Goal: Information Seeking & Learning: Learn about a topic

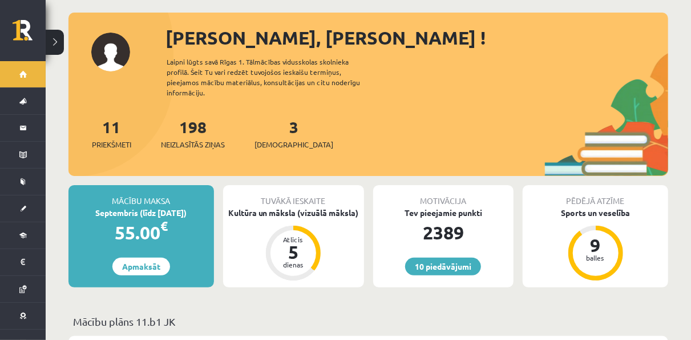
scroll to position [46, 0]
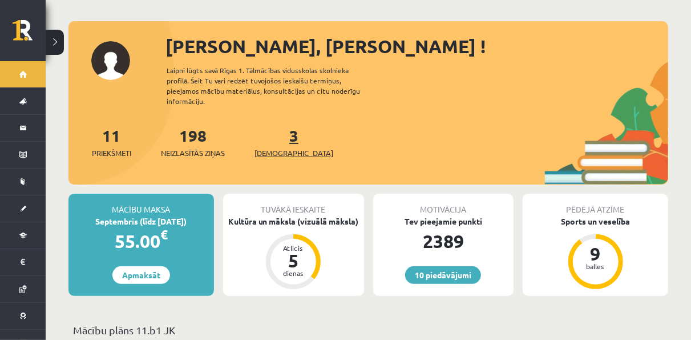
click at [276, 132] on link "3 Ieskaites" at bounding box center [294, 142] width 79 height 34
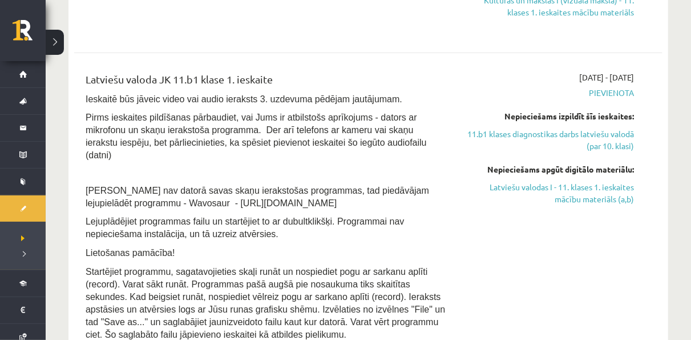
scroll to position [482, 0]
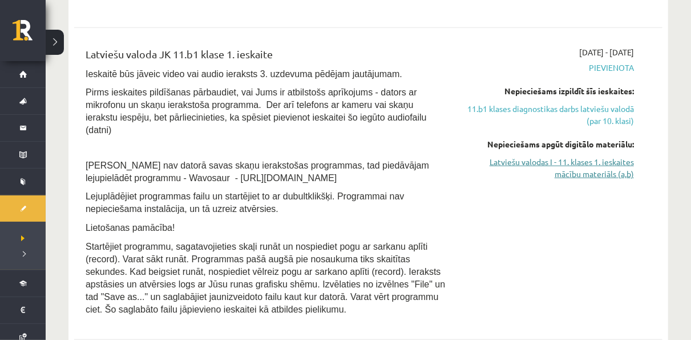
click at [584, 169] on link "Latviešu valodas I - 11. klases 1. ieskaites mācību materiāls (a,b)" at bounding box center [548, 168] width 171 height 24
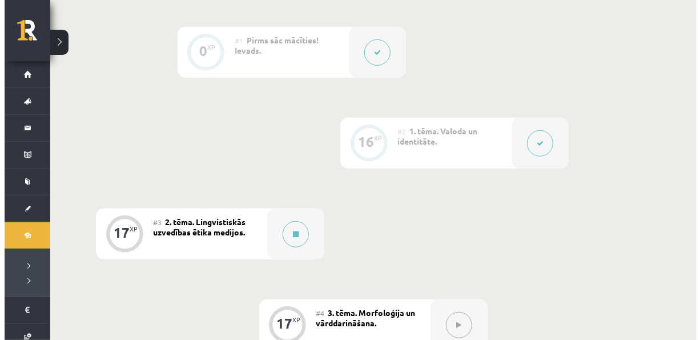
scroll to position [328, 0]
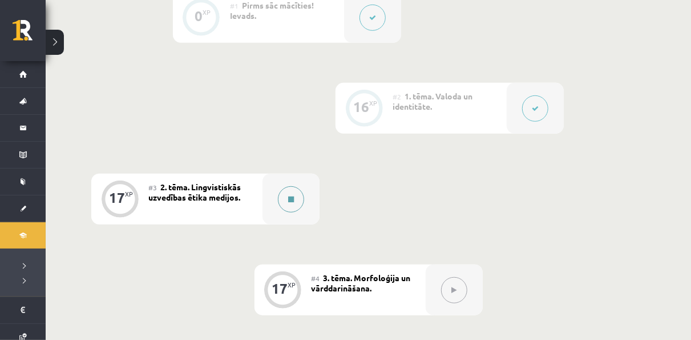
click at [296, 198] on button at bounding box center [291, 199] width 26 height 26
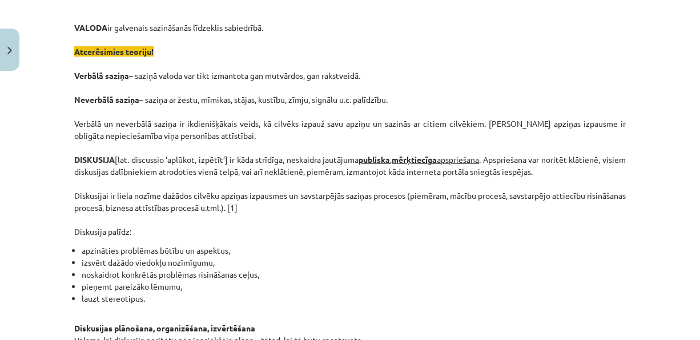
scroll to position [246, 0]
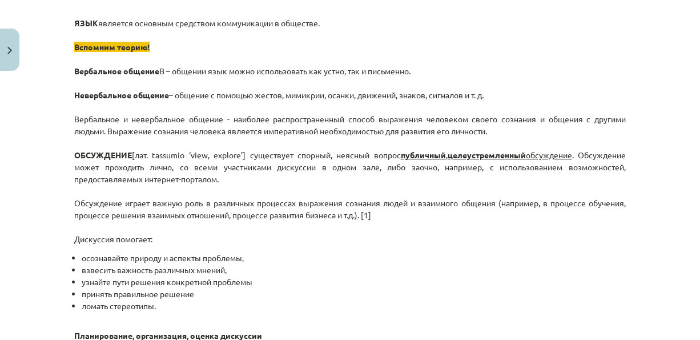
click at [631, 203] on div "Mācību tēma: Latviešu valodas i - 11. klases 1. ieskaites mācību materiāls (a,b…" at bounding box center [350, 170] width 700 height 340
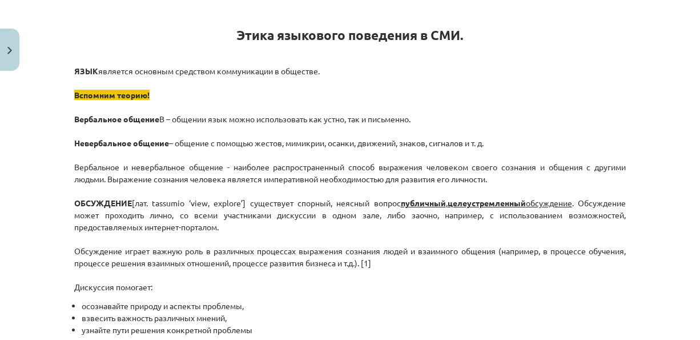
scroll to position [201, 0]
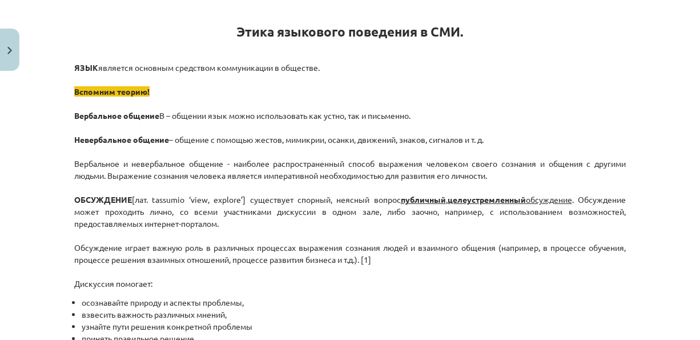
click at [699, 74] on div "Тема преподавания: Латвийский язык i - 11 класс 1 класс учебный материал (а,б) …" at bounding box center [350, 170] width 700 height 340
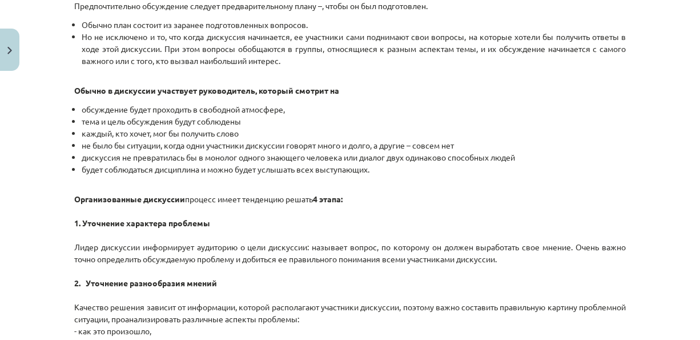
scroll to position [592, 0]
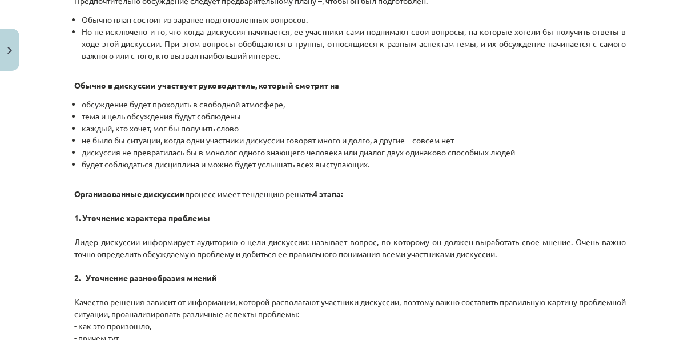
click at [683, 167] on div "Тема преподавания: Латвийский язык i - 11 класс 1 класс учебный материал (а,б) …" at bounding box center [350, 170] width 700 height 340
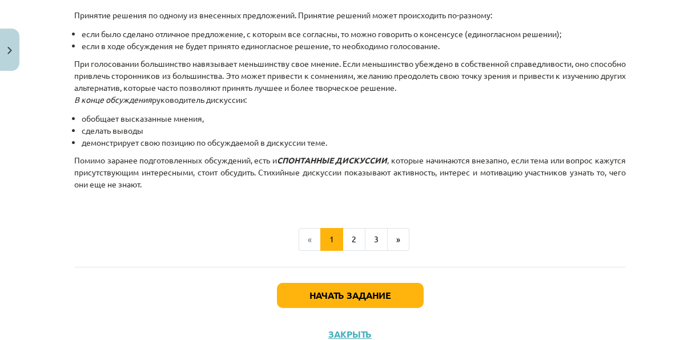
scroll to position [1147, 0]
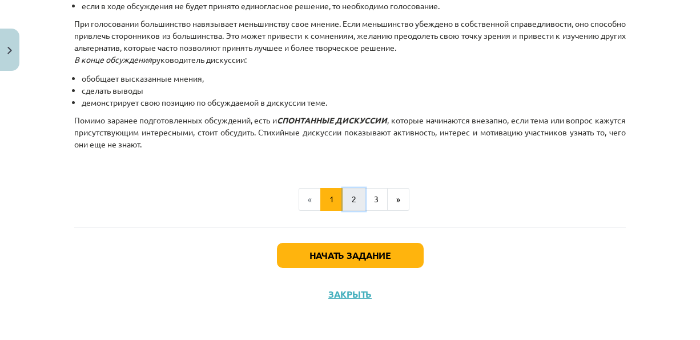
click at [354, 198] on button "2" at bounding box center [354, 199] width 23 height 23
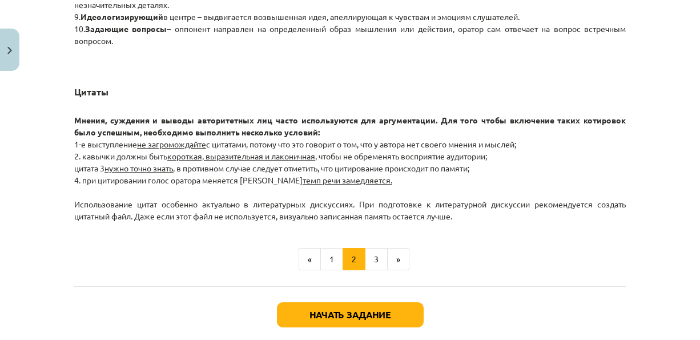
scroll to position [1010, 0]
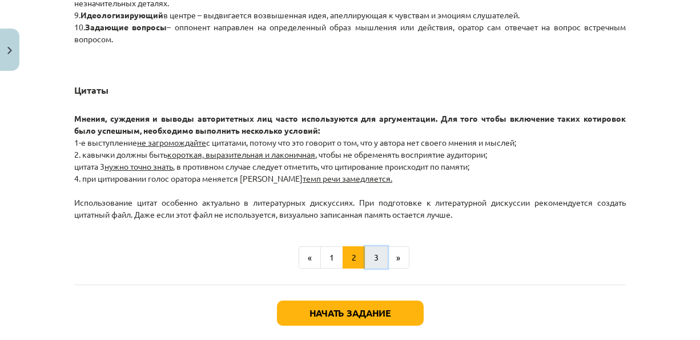
click at [369, 252] on button "3" at bounding box center [376, 257] width 23 height 23
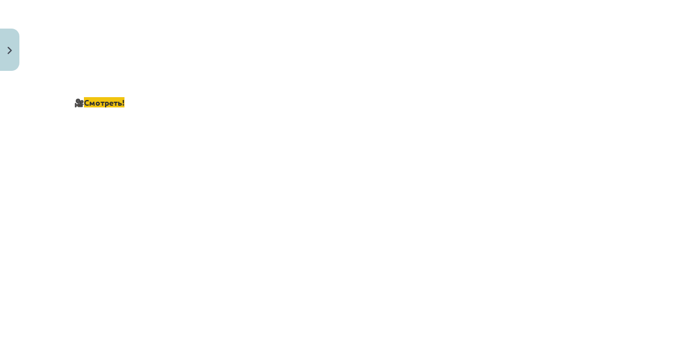
scroll to position [2370, 0]
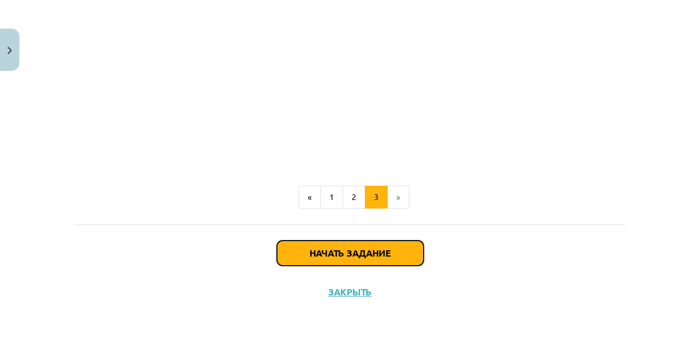
click at [355, 260] on button "Начать задание" at bounding box center [350, 252] width 147 height 25
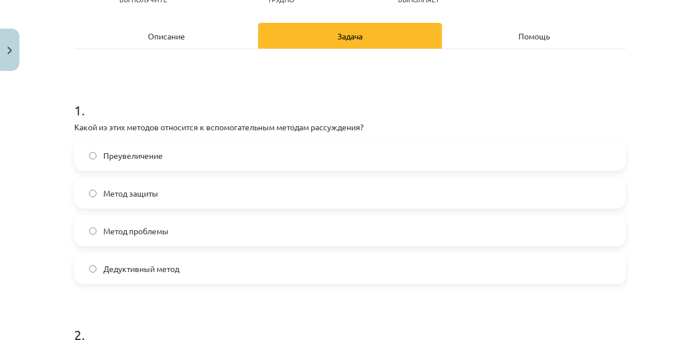
scroll to position [157, 0]
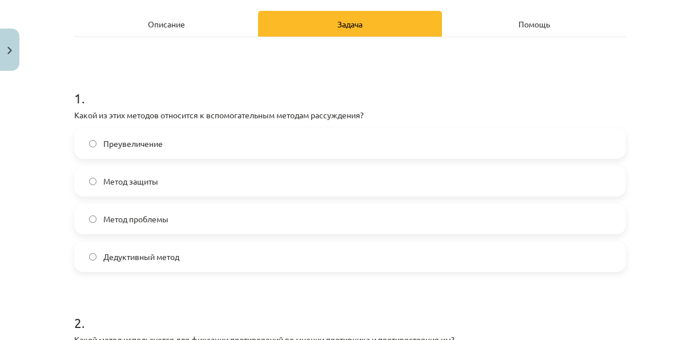
click at [176, 225] on label "Метод проблемы" at bounding box center [349, 218] width 549 height 29
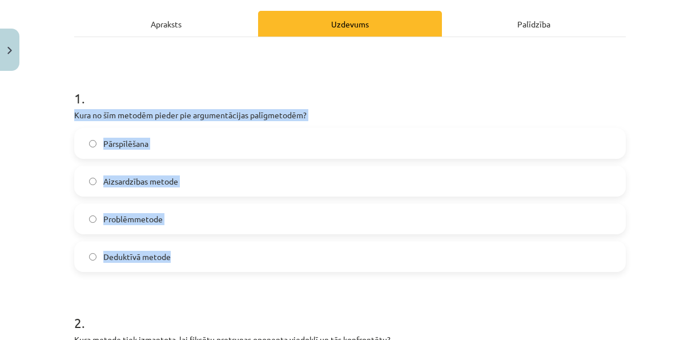
drag, startPoint x: 68, startPoint y: 112, endPoint x: 205, endPoint y: 258, distance: 200.4
copy div "Kura no šīm metodēm pieder pie argumentācijas palīgmetodēm? Pārspīlēšana Aizsar…"
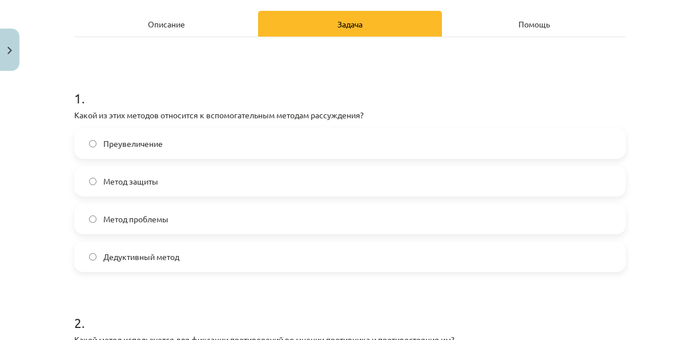
click at [130, 185] on span "Метод защиты" at bounding box center [130, 181] width 55 height 12
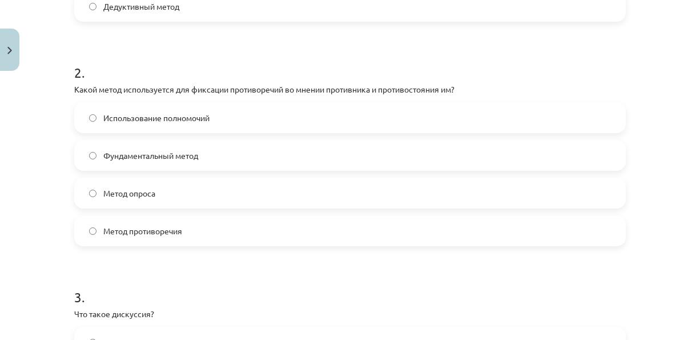
scroll to position [417, 0]
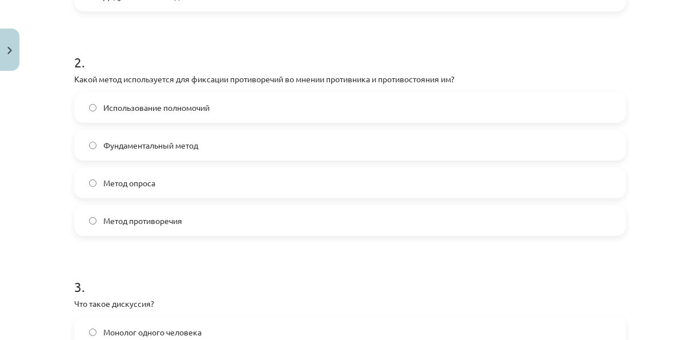
click at [244, 217] on label "Метод противоречия" at bounding box center [349, 220] width 549 height 29
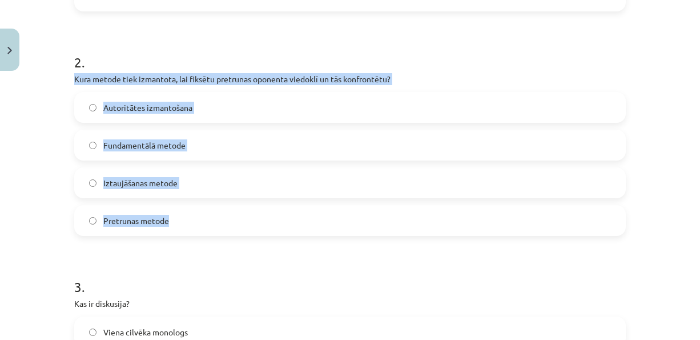
drag, startPoint x: 70, startPoint y: 80, endPoint x: 166, endPoint y: 223, distance: 172.0
click at [166, 223] on div "2 . Kura metode tiek izmantota, lai fiksētu pretrunas oponenta viedoklī un tās …" at bounding box center [350, 135] width 552 height 202
copy div "Kura metode tiek izmantota, lai fiksētu pretrunas oponenta viedoklī un tās konf…"
click at [61, 214] on div "Mācību tēma: Latviešu valodas i - 11. klases 1. ieskaites mācību materiāls (a,b…" at bounding box center [350, 170] width 700 height 340
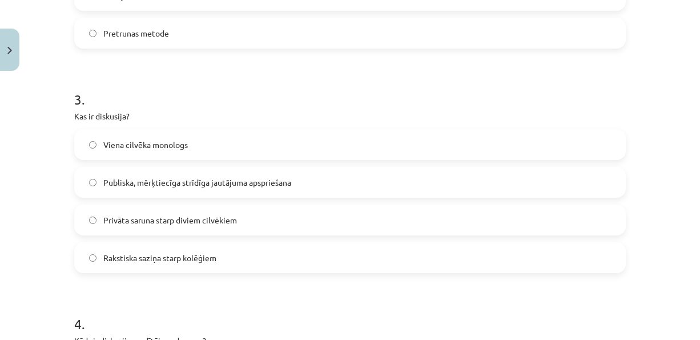
scroll to position [608, 0]
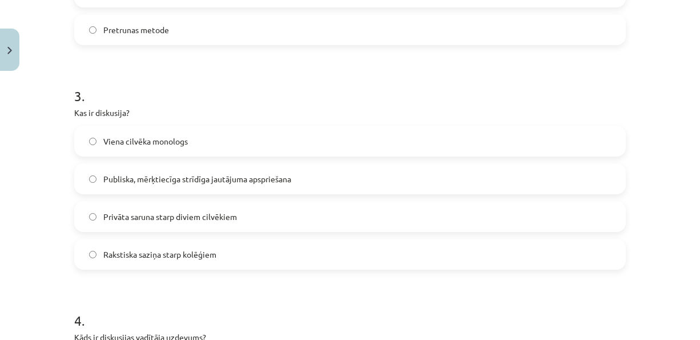
click at [222, 179] on span "Publiska, mērķtiecīga strīdīga jautājuma apspriešana" at bounding box center [197, 179] width 188 height 12
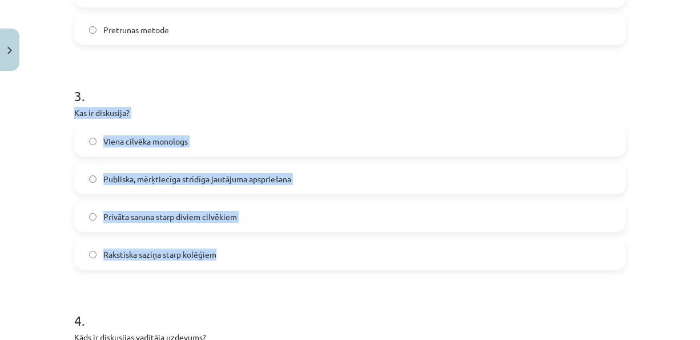
drag, startPoint x: 71, startPoint y: 109, endPoint x: 263, endPoint y: 248, distance: 236.8
click at [263, 248] on div "3 . Kas ir diskusija? Viena cilvēka monologs Publiska, mērķtiecīga strīdīga jau…" at bounding box center [350, 169] width 552 height 202
copy div "Kas ir diskusija? Viena cilvēka monologs Publiska, mērķtiecīga strīdīga jautāju…"
click at [57, 199] on div "Mācību tēma: Latviešu valodas i - 11. klases 1. ieskaites mācību materiāls (a,b…" at bounding box center [350, 170] width 700 height 340
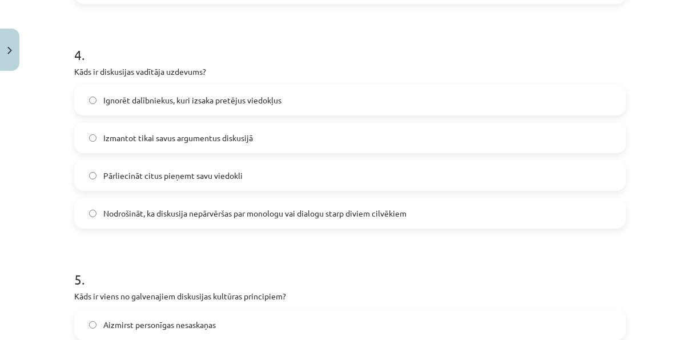
scroll to position [884, 0]
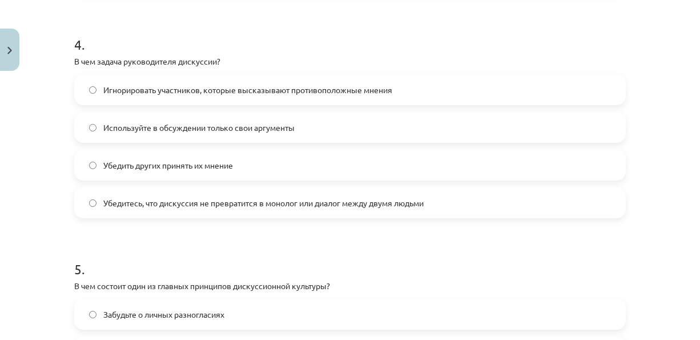
click at [38, 143] on div "Mācību tēma: Latviešu valodas i - 11. klases 1. ieskaites mācību materiāls (a,b…" at bounding box center [350, 170] width 700 height 340
click at [139, 166] on span "Убедить других принять их мнение" at bounding box center [168, 165] width 130 height 12
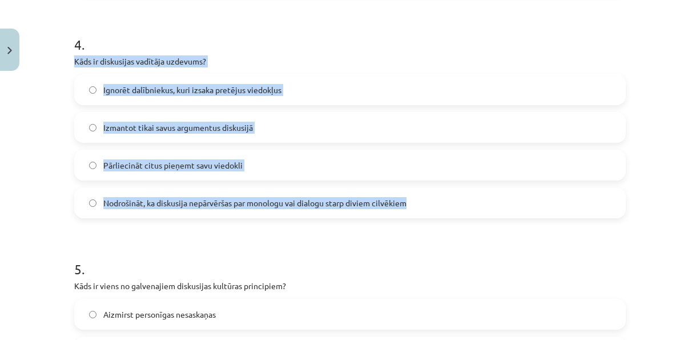
drag, startPoint x: 68, startPoint y: 59, endPoint x: 431, endPoint y: 199, distance: 389.0
copy div "Kāds ir diskusijas vadītāja uzdevums? Ignorēt dalībniekus, kuri izsaka pretējus…"
click at [62, 188] on div "Mācību tēma: Latviešu valodas i - 11. klases 1. ieskaites mācību materiāls (a,b…" at bounding box center [350, 170] width 700 height 340
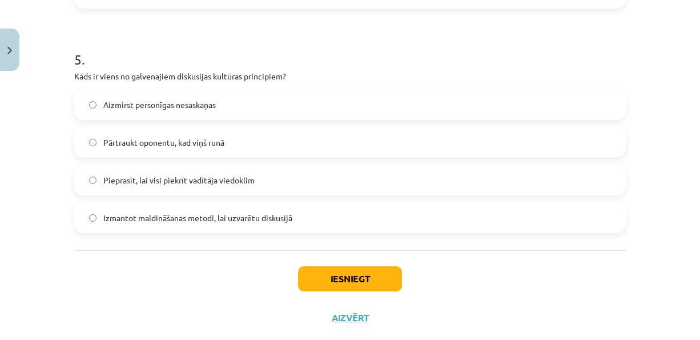
scroll to position [1085, 0]
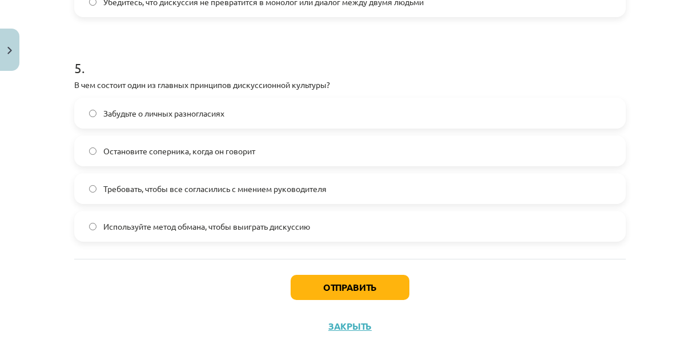
click at [373, 67] on h1 "5 ." at bounding box center [350, 57] width 552 height 35
click at [204, 151] on span "Остановите соперника, когда он говорит" at bounding box center [179, 151] width 152 height 12
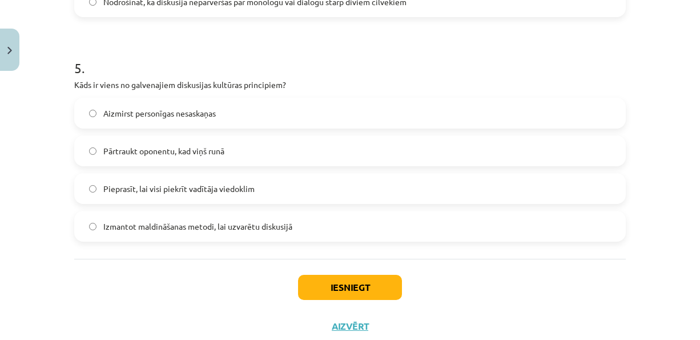
click at [53, 161] on div "Mācību tēma: Latviešu valodas i - 11. klases 1. ieskaites mācību materiāls (a,b…" at bounding box center [350, 170] width 700 height 340
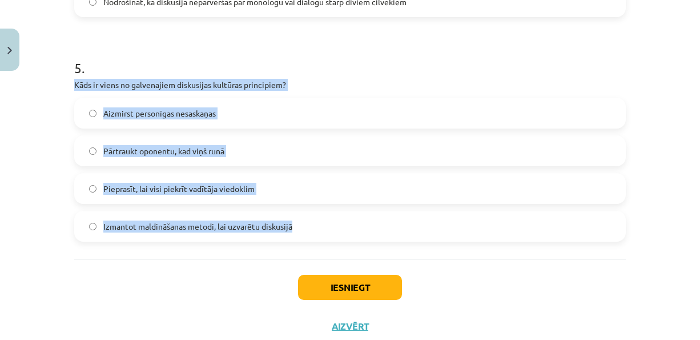
drag, startPoint x: 68, startPoint y: 81, endPoint x: 335, endPoint y: 228, distance: 305.1
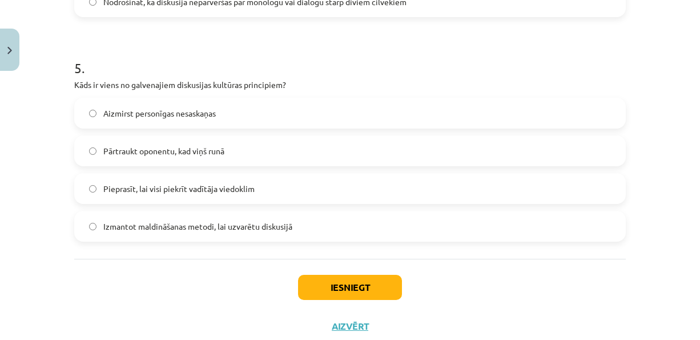
click at [54, 274] on div "Mācību tēma: Latviešu valodas i - 11. klases 1. ieskaites mācību materiāls (a,b…" at bounding box center [350, 170] width 700 height 340
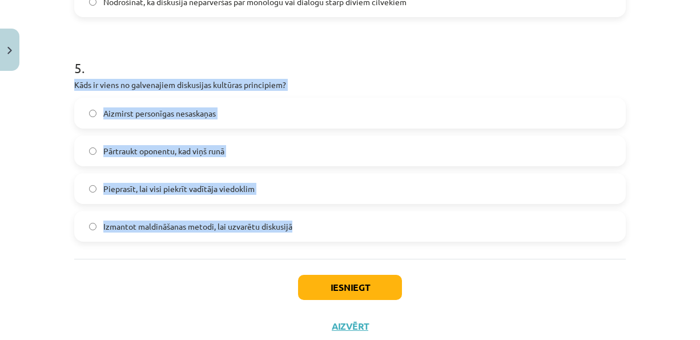
drag, startPoint x: 73, startPoint y: 81, endPoint x: 302, endPoint y: 225, distance: 270.9
click at [302, 225] on div "5 . Kāds ir viens no galvenajiem diskusijas kultūras principiem? Aizmirst perso…" at bounding box center [350, 141] width 552 height 202
copy div "Kāds ir viens no galvenajiem diskusijas kultūras principiem? Aizmirst personīga…"
click at [103, 113] on span "Aizmirst personīgas nesaskaņas" at bounding box center [159, 113] width 112 height 12
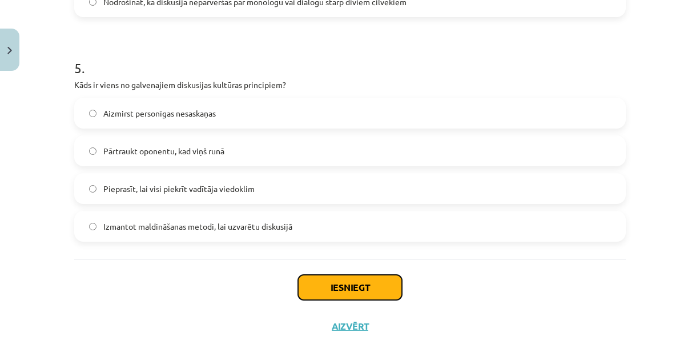
click at [318, 287] on button "Iesniegt" at bounding box center [350, 287] width 104 height 25
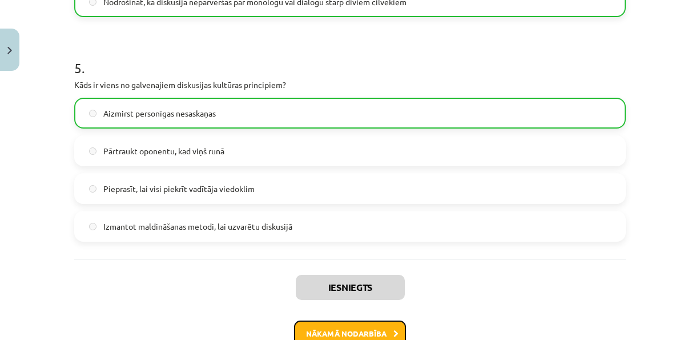
click at [360, 327] on button "Nākamā nodarbība" at bounding box center [350, 333] width 112 height 26
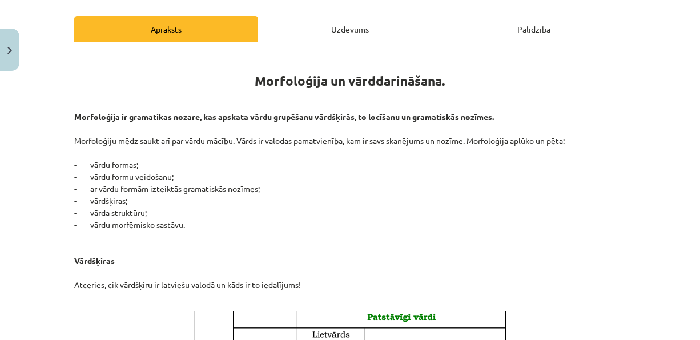
scroll to position [158, 0]
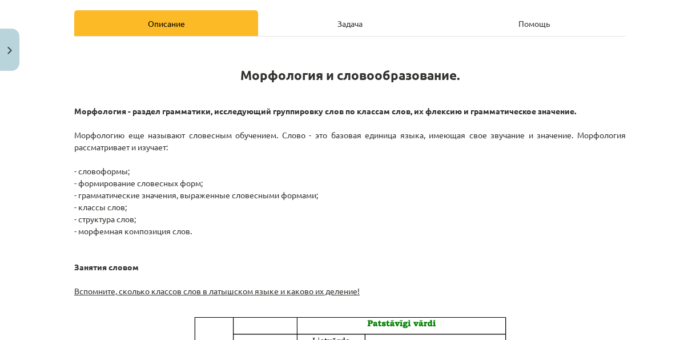
click at [472, 169] on p "Морфология - раздел грамматики, исследующий группировку слов по классам слов, и…" at bounding box center [350, 207] width 552 height 204
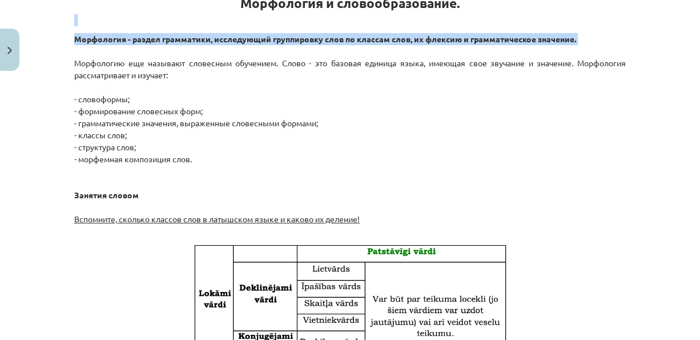
scroll to position [233, 0]
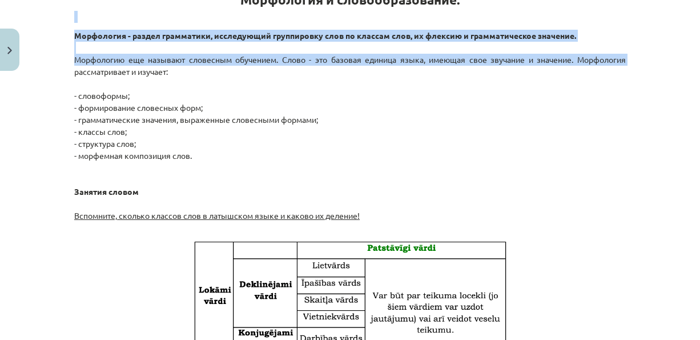
drag, startPoint x: 699, startPoint y: 45, endPoint x: 699, endPoint y: 55, distance: 10.3
click at [699, 55] on div "Mācību tēma: Latviešu valodas i - 11. klases 1. ieskaites mācību materiāls (a,b…" at bounding box center [350, 170] width 700 height 340
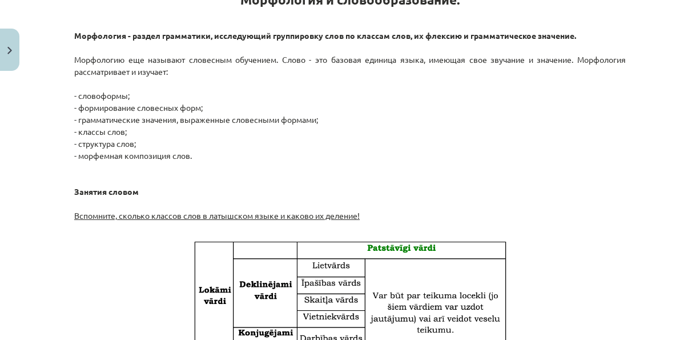
click at [477, 180] on p "Морфология - раздел грамматики, исследующий группировку слов по классам слов, и…" at bounding box center [350, 132] width 552 height 204
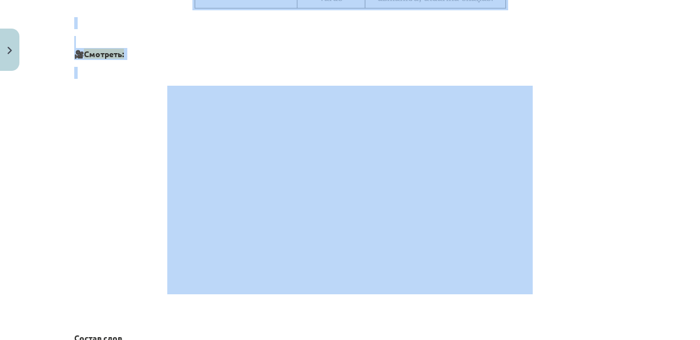
scroll to position [0, 0]
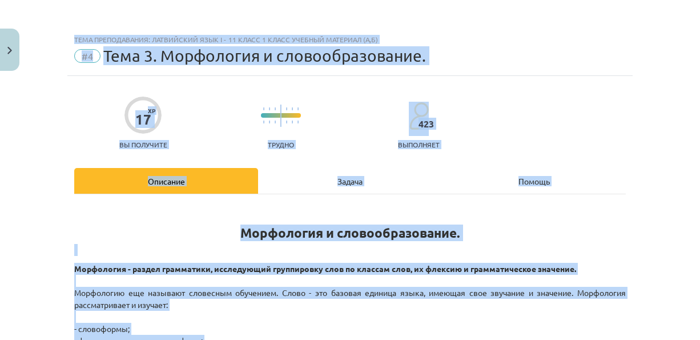
drag, startPoint x: 699, startPoint y: 112, endPoint x: 696, endPoint y: -37, distance: 149.6
click at [561, 110] on div "17 XP Вы получите Трудно 423 выполняет" at bounding box center [350, 119] width 552 height 59
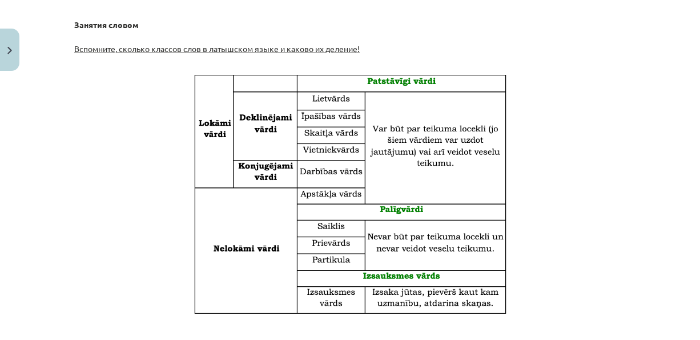
scroll to position [409, 0]
